Goal: Task Accomplishment & Management: Manage account settings

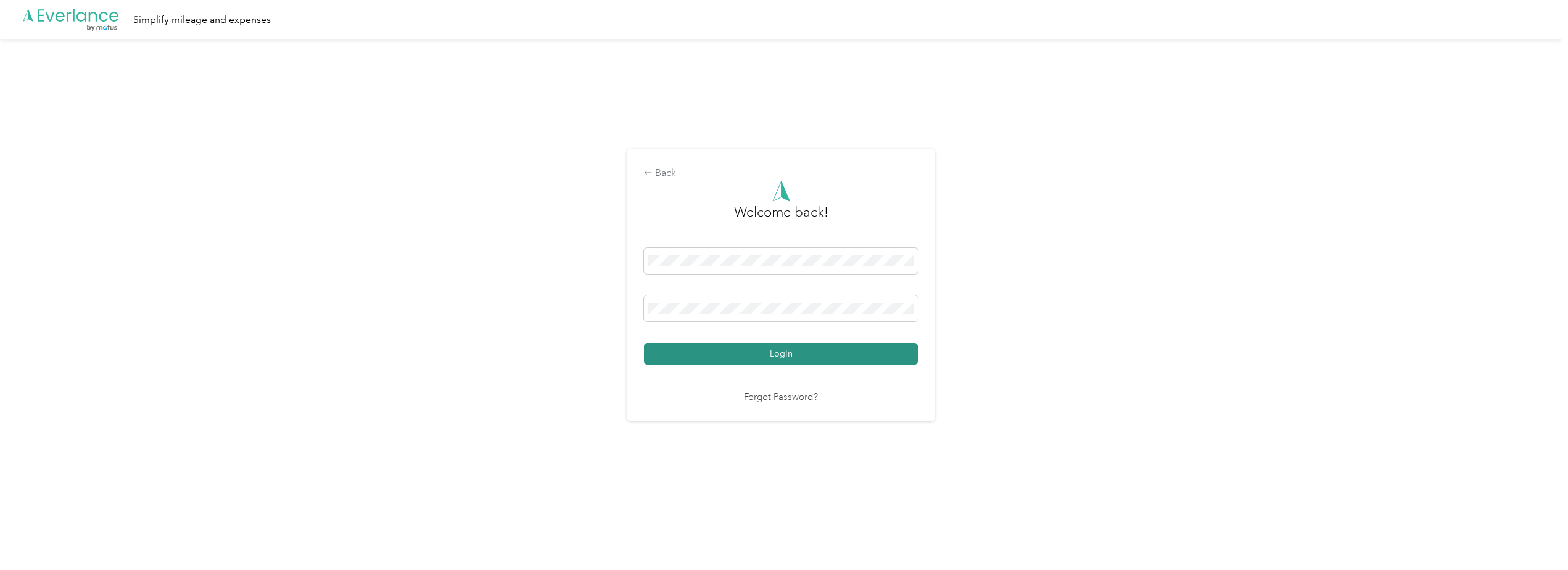
click at [728, 349] on button "Login" at bounding box center [781, 354] width 274 height 22
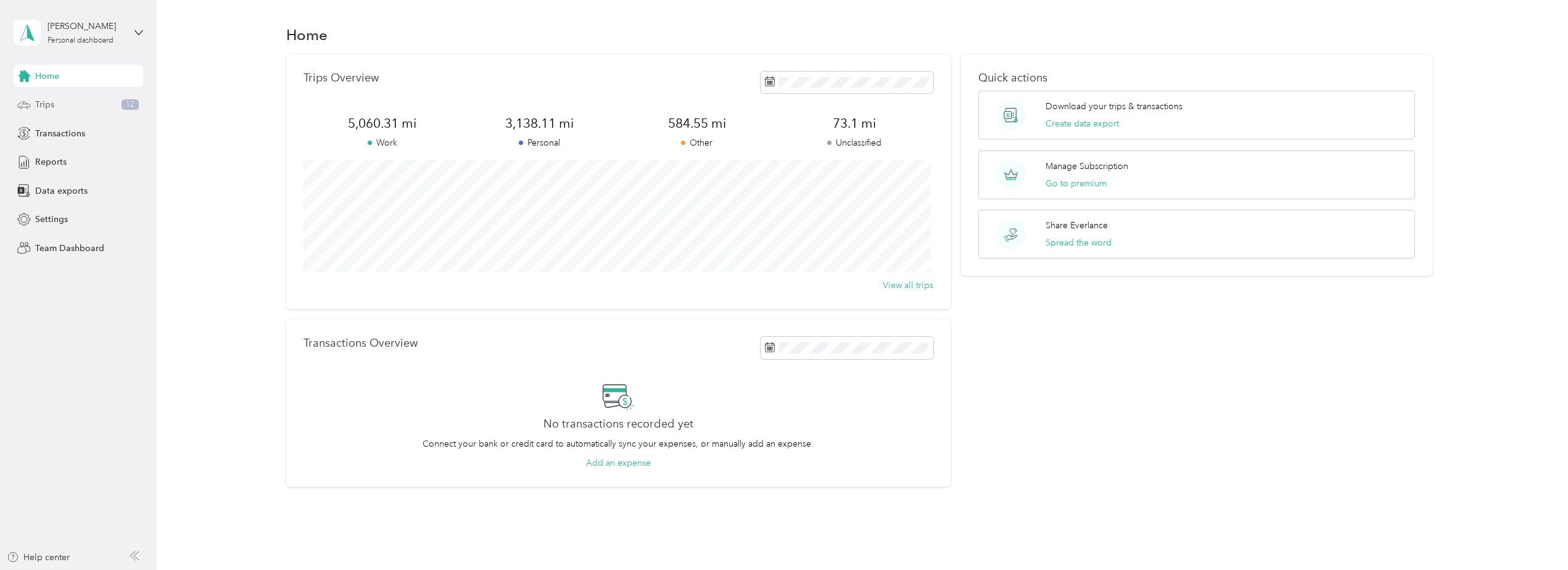
click at [36, 107] on span "Trips" at bounding box center [45, 105] width 19 height 13
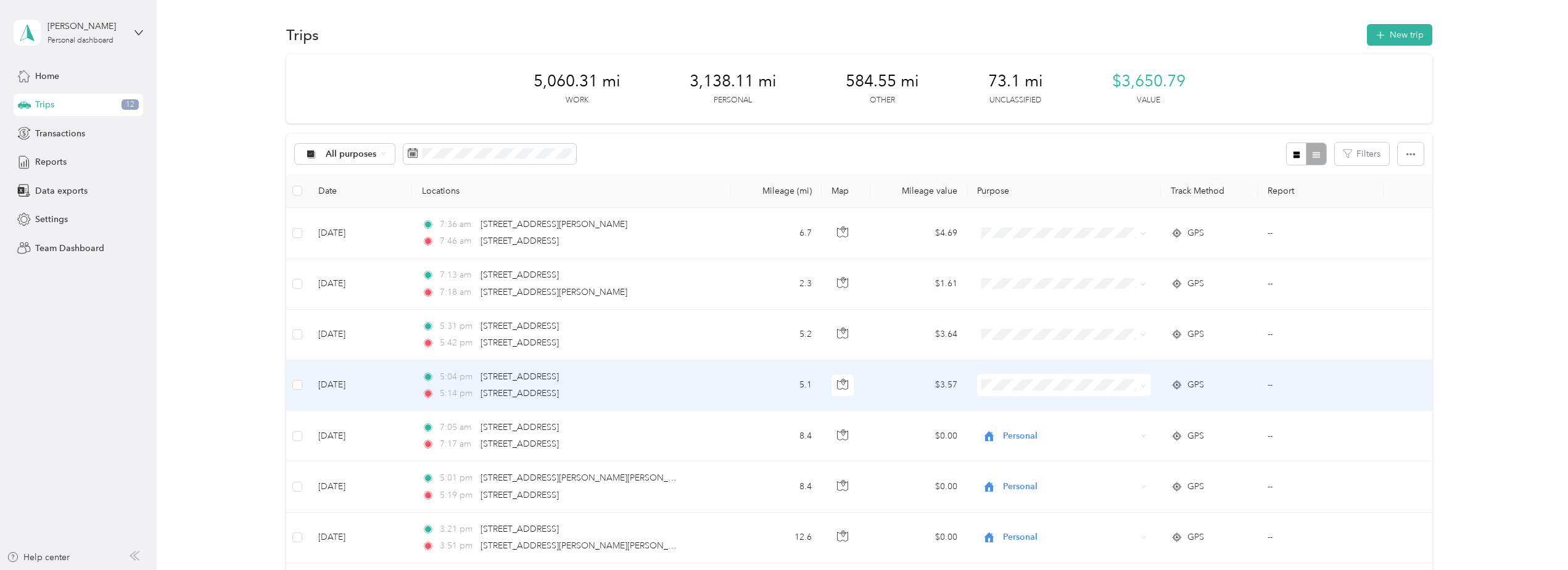
click at [358, 384] on td "[DATE]" at bounding box center [360, 385] width 103 height 50
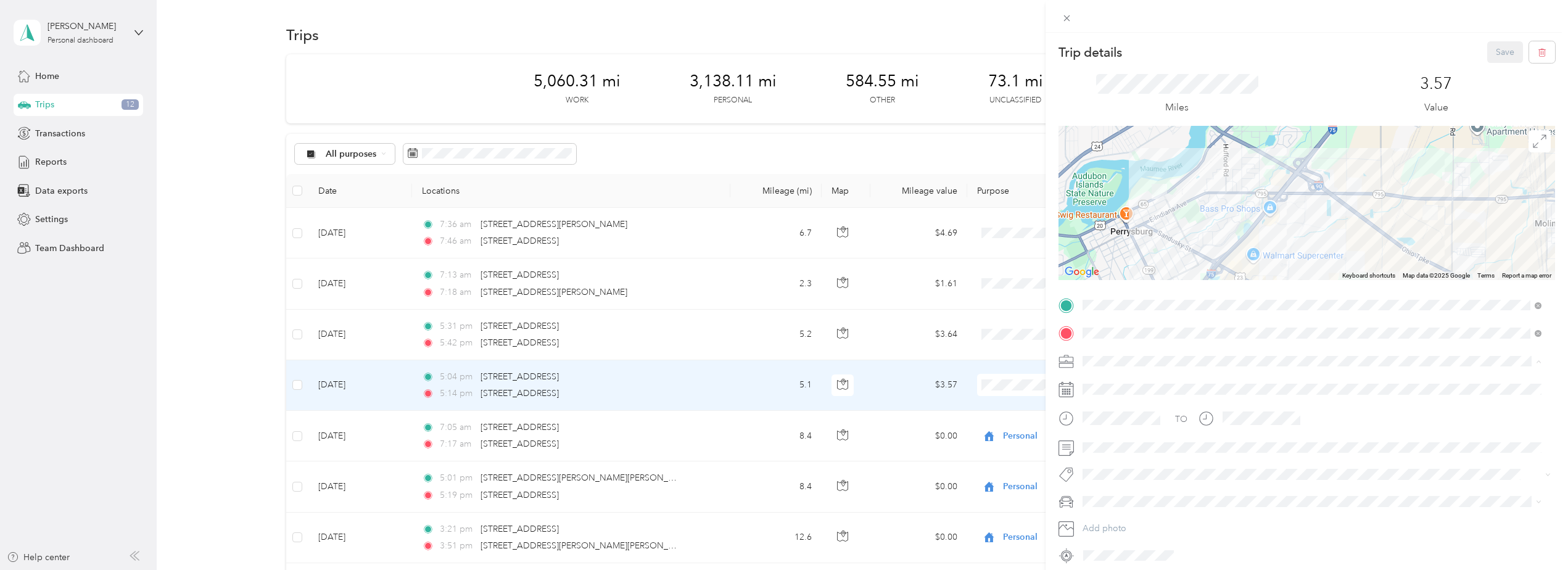
click at [1105, 467] on span "Charity" at bounding box center [1100, 469] width 27 height 10
click at [1498, 50] on button "Save" at bounding box center [1505, 52] width 36 height 22
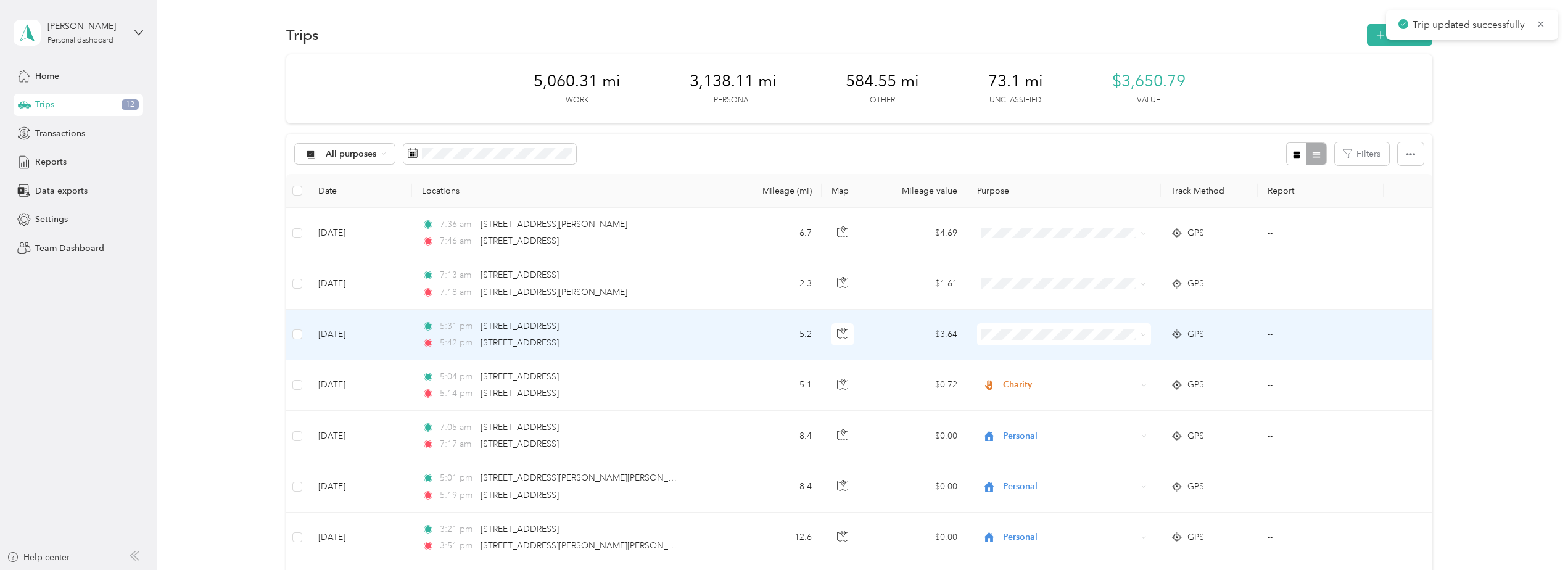
click at [338, 336] on td "[DATE]" at bounding box center [360, 334] width 103 height 50
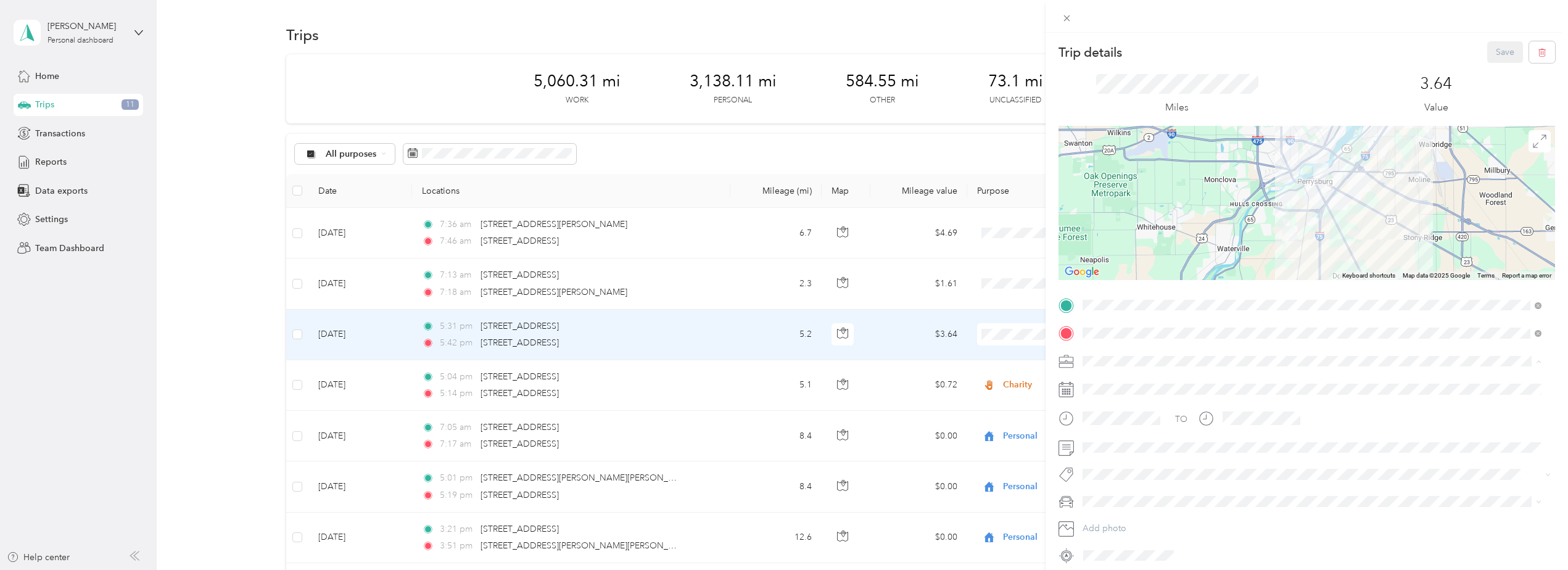
click at [1106, 405] on span "Personal" at bounding box center [1103, 404] width 33 height 10
click at [1491, 54] on button "Save" at bounding box center [1505, 52] width 36 height 22
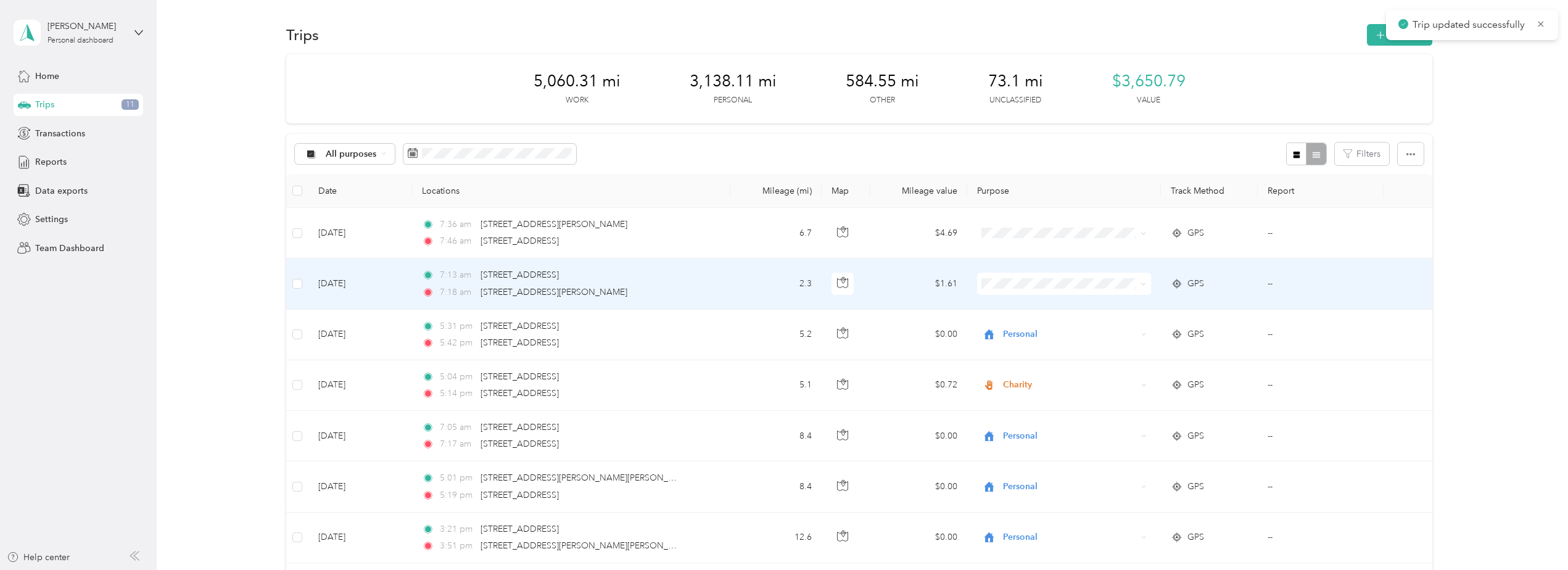
click at [351, 283] on td "[DATE]" at bounding box center [360, 283] width 103 height 50
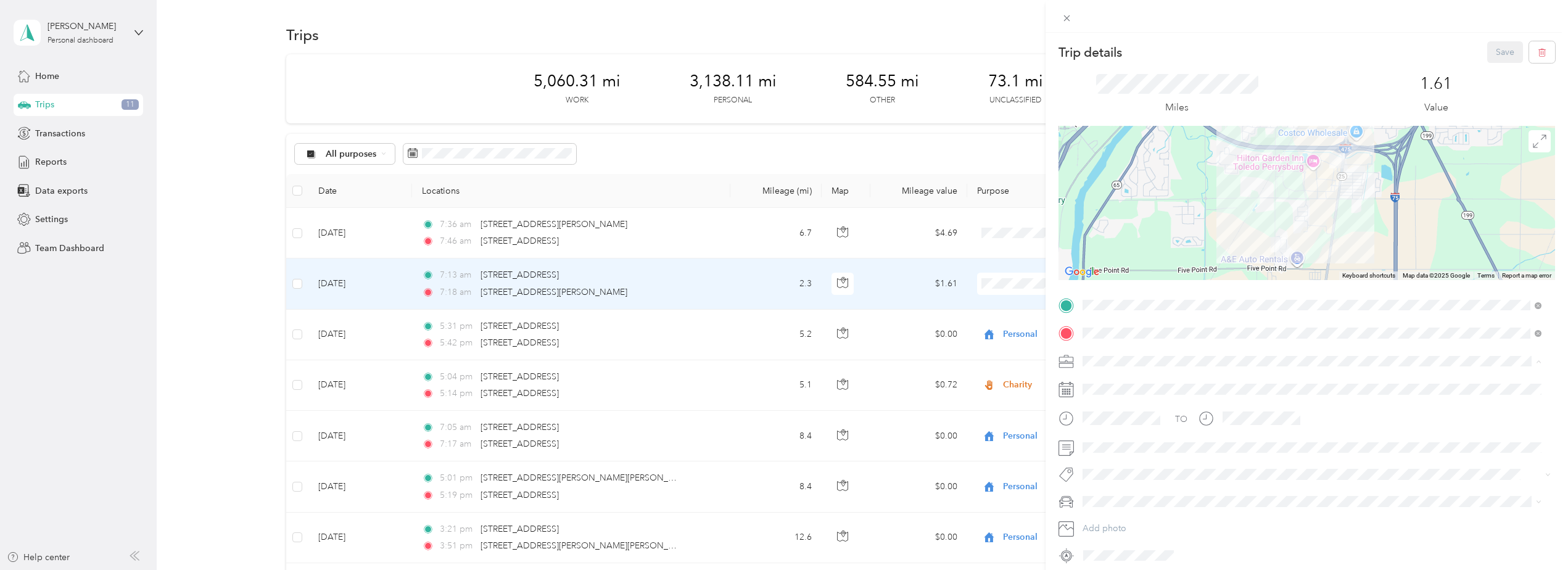
click at [1112, 490] on span "Medical" at bounding box center [1101, 490] width 30 height 10
click at [1496, 56] on button "Save" at bounding box center [1505, 52] width 36 height 22
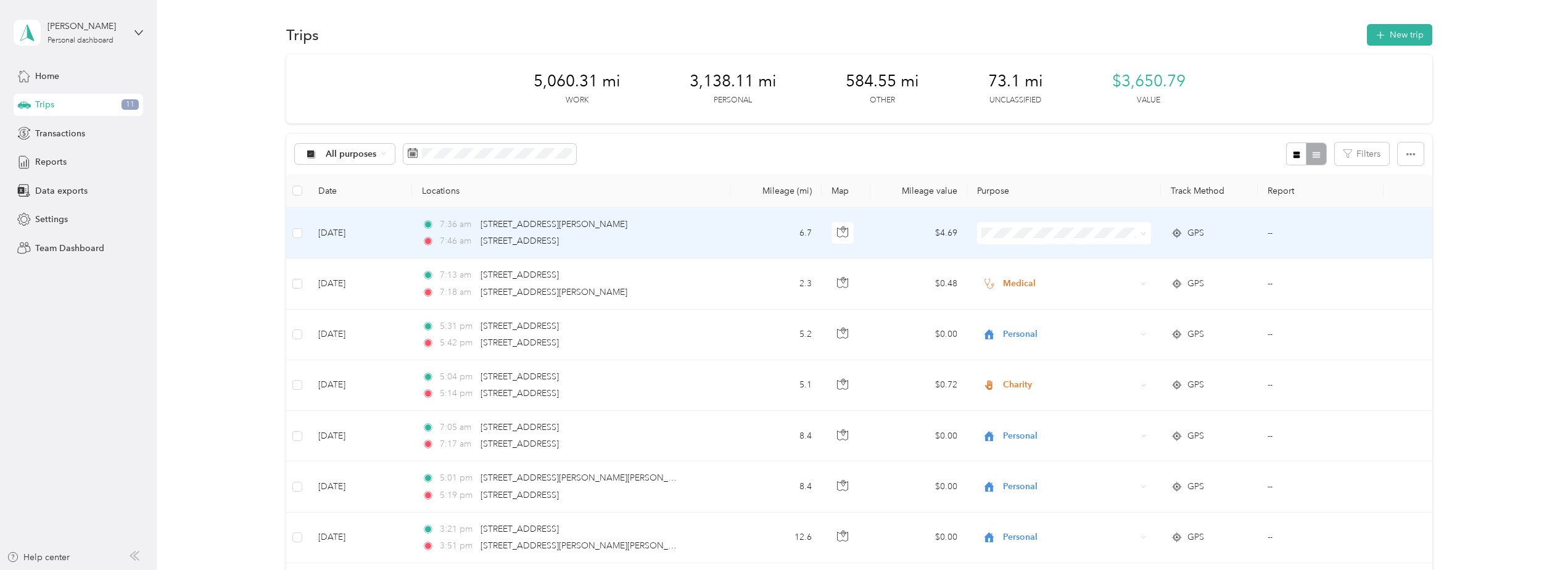
click at [345, 236] on td "[DATE]" at bounding box center [360, 233] width 103 height 50
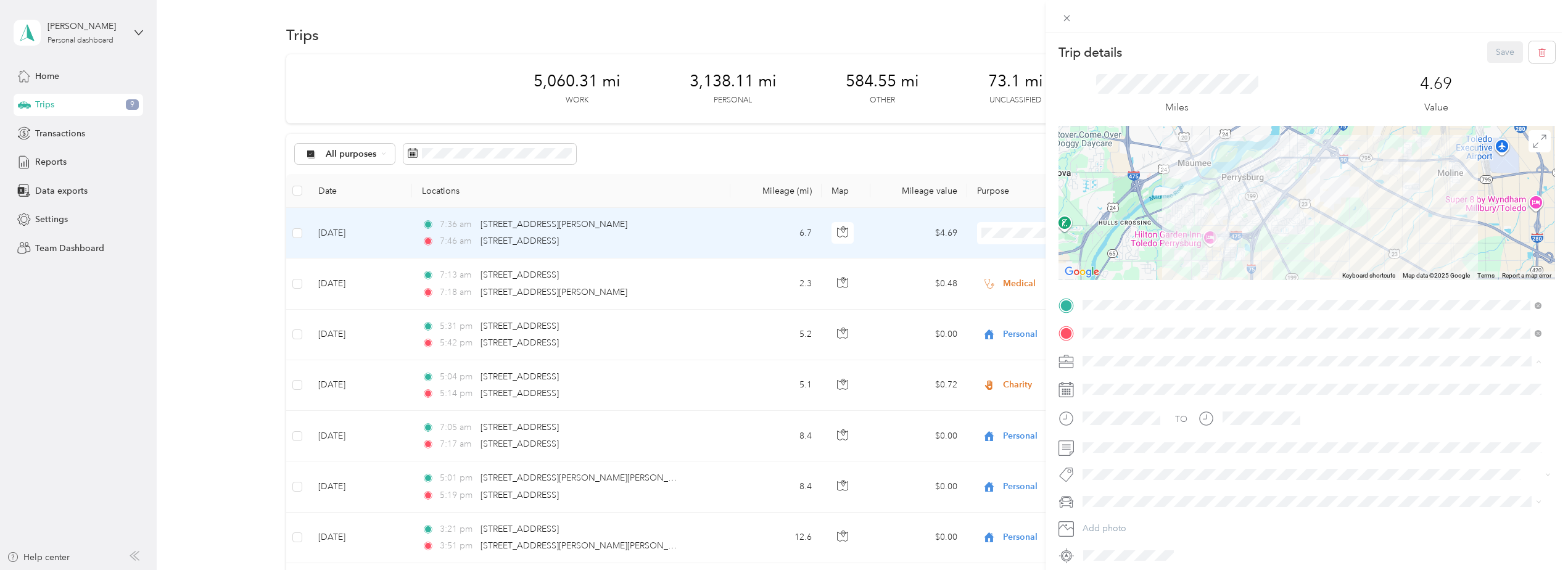
click at [1120, 405] on div "Personal" at bounding box center [1311, 404] width 450 height 13
click at [1495, 50] on button "Save" at bounding box center [1505, 52] width 36 height 22
